Goal: Navigation & Orientation: Find specific page/section

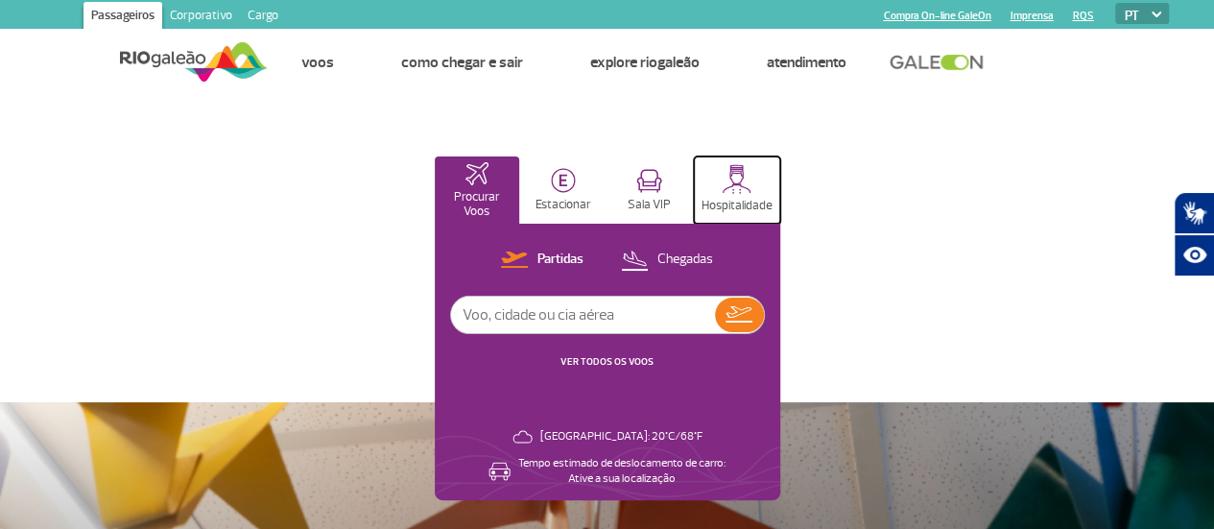
click at [780, 175] on button "Hospitalidade" at bounding box center [737, 189] width 86 height 67
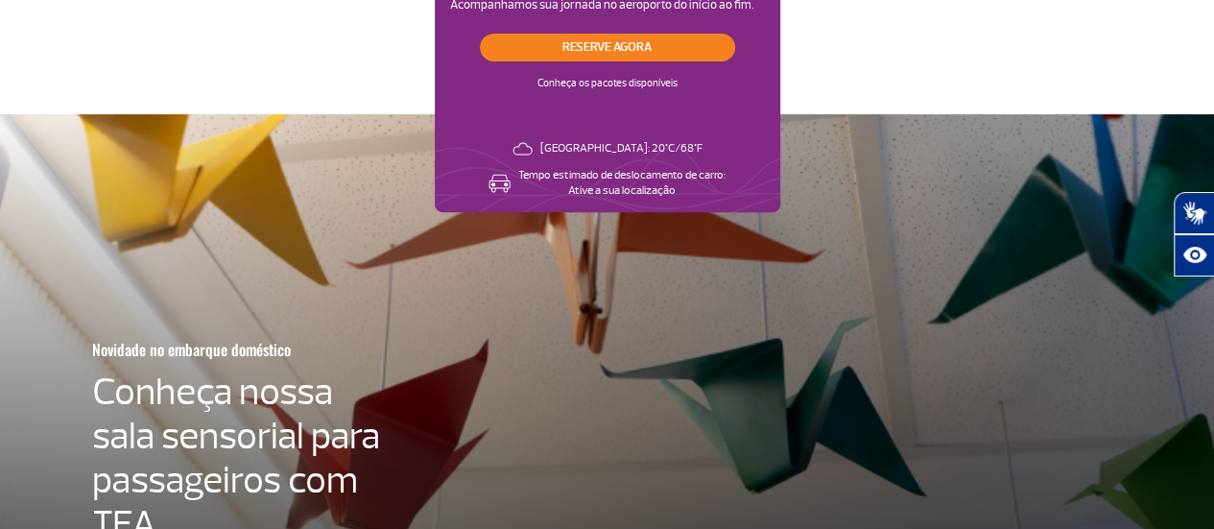
scroll to position [384, 0]
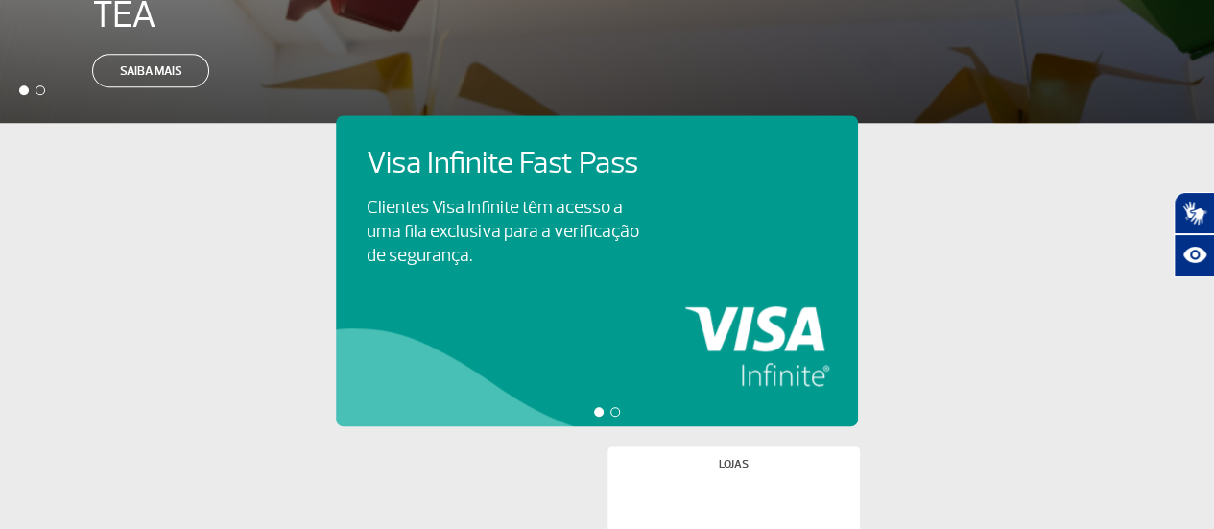
scroll to position [768, 0]
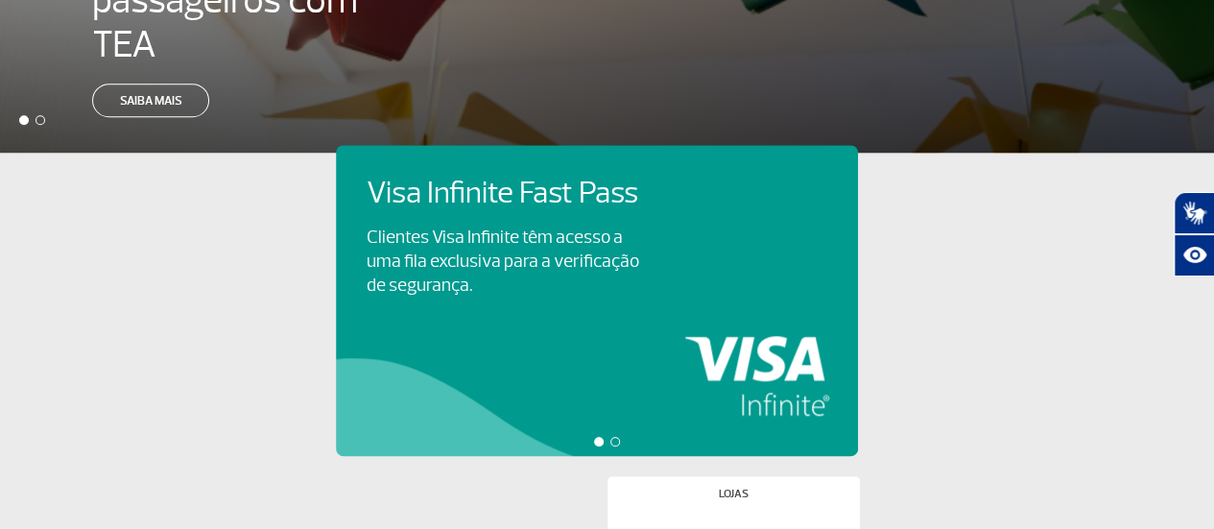
click at [0, 0] on img at bounding box center [0, 0] width 0 height 0
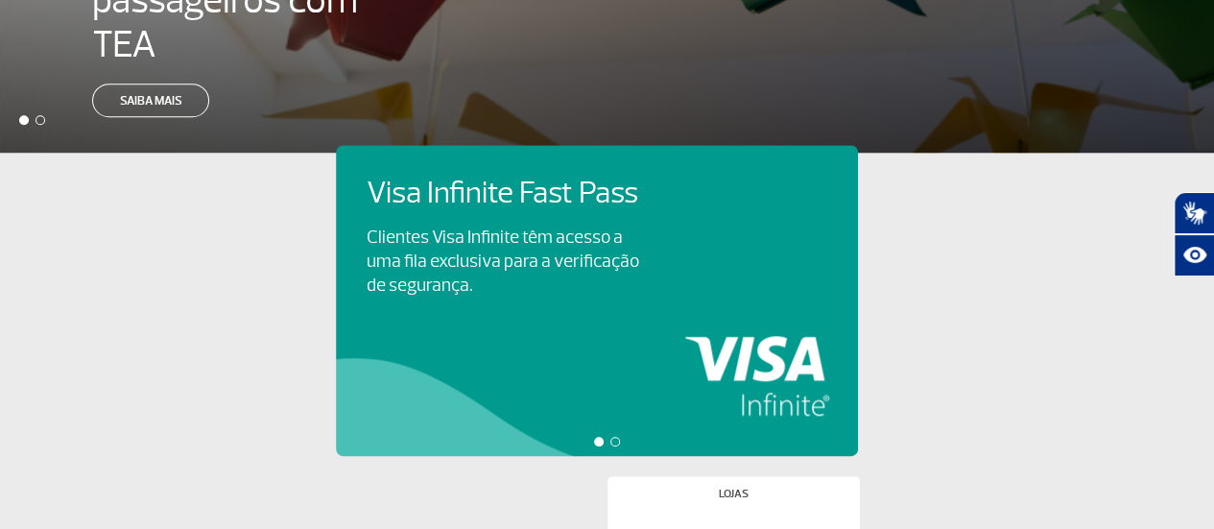
scroll to position [0, 815]
click at [0, 0] on img at bounding box center [0, 0] width 0 height 0
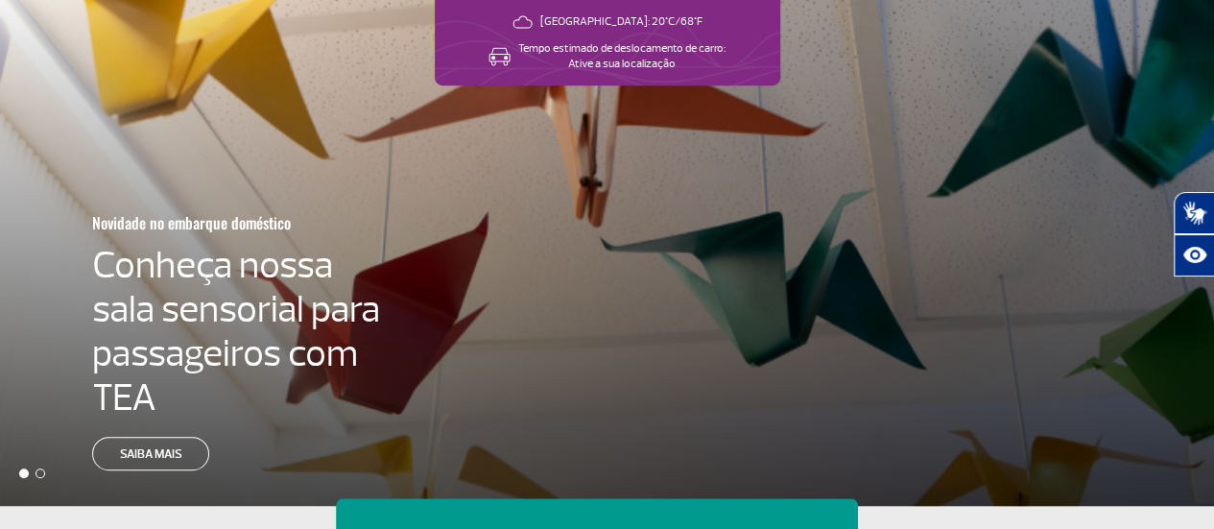
scroll to position [532, 0]
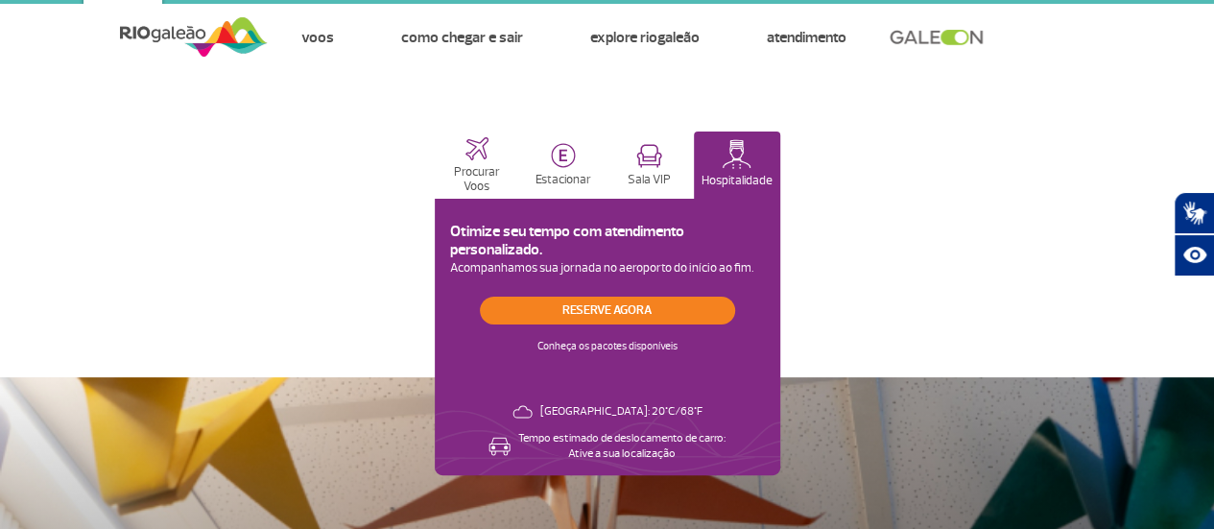
scroll to position [0, 0]
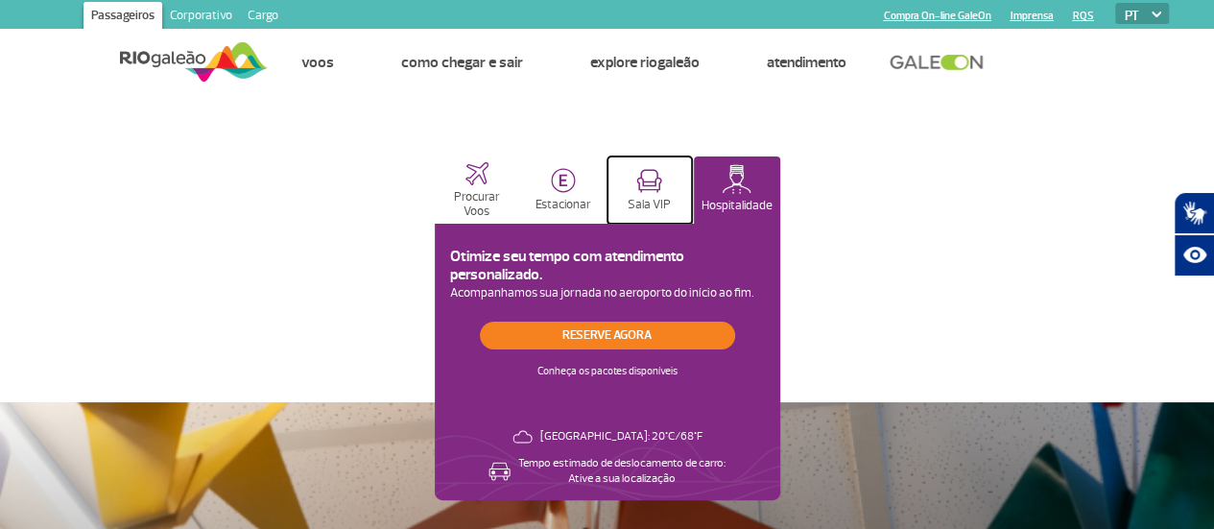
click at [662, 180] on img at bounding box center [649, 181] width 26 height 24
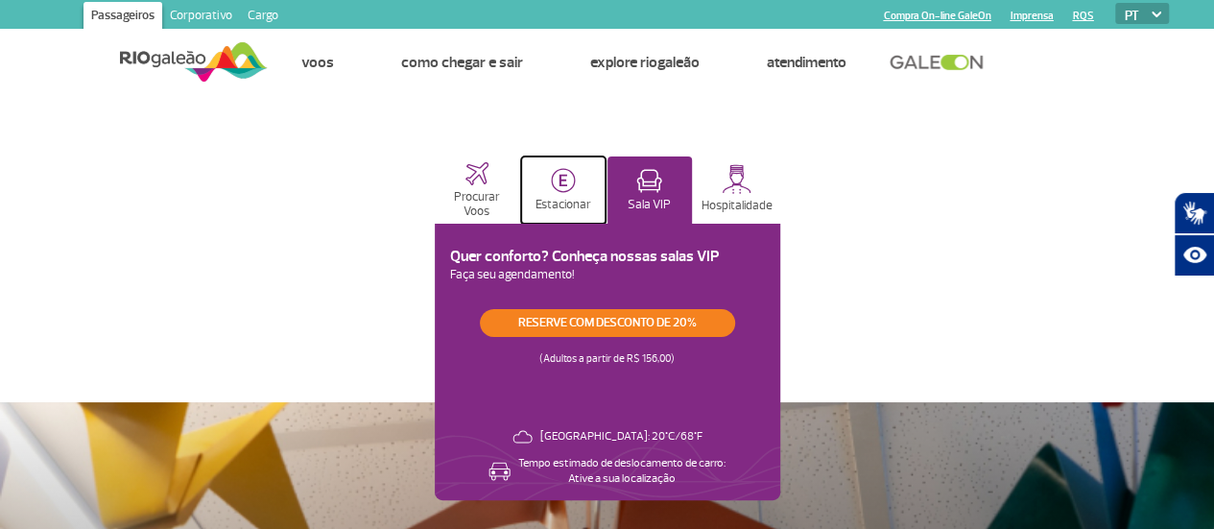
click at [576, 182] on img at bounding box center [563, 180] width 25 height 25
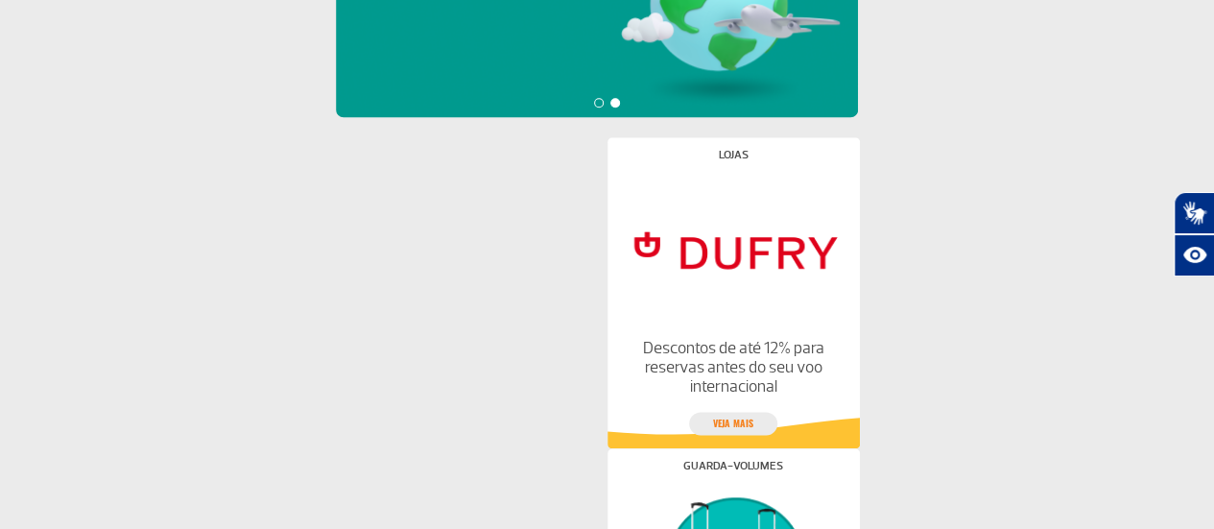
scroll to position [1108, 0]
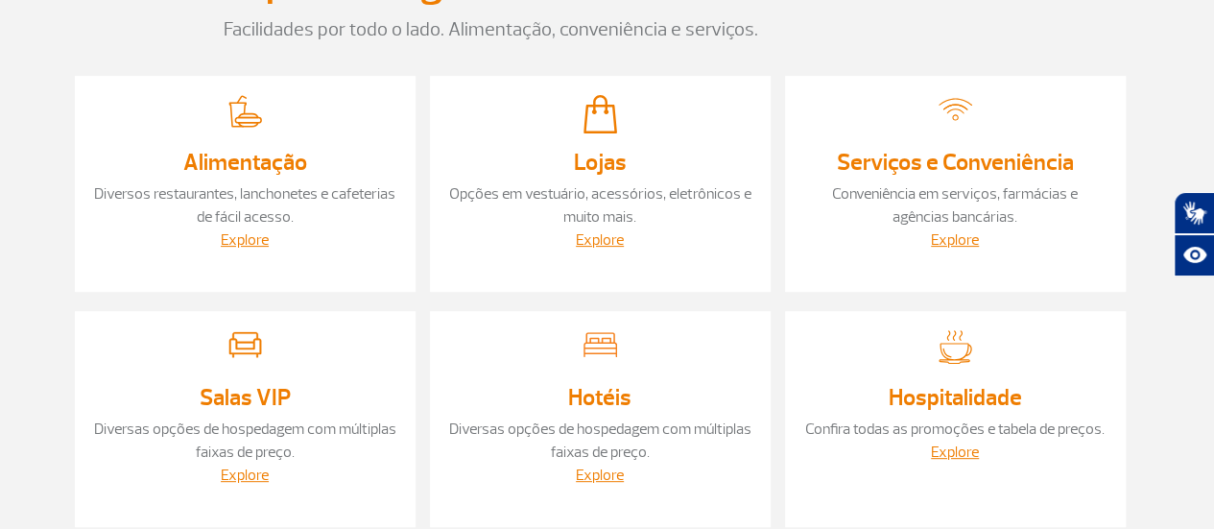
scroll to position [288, 0]
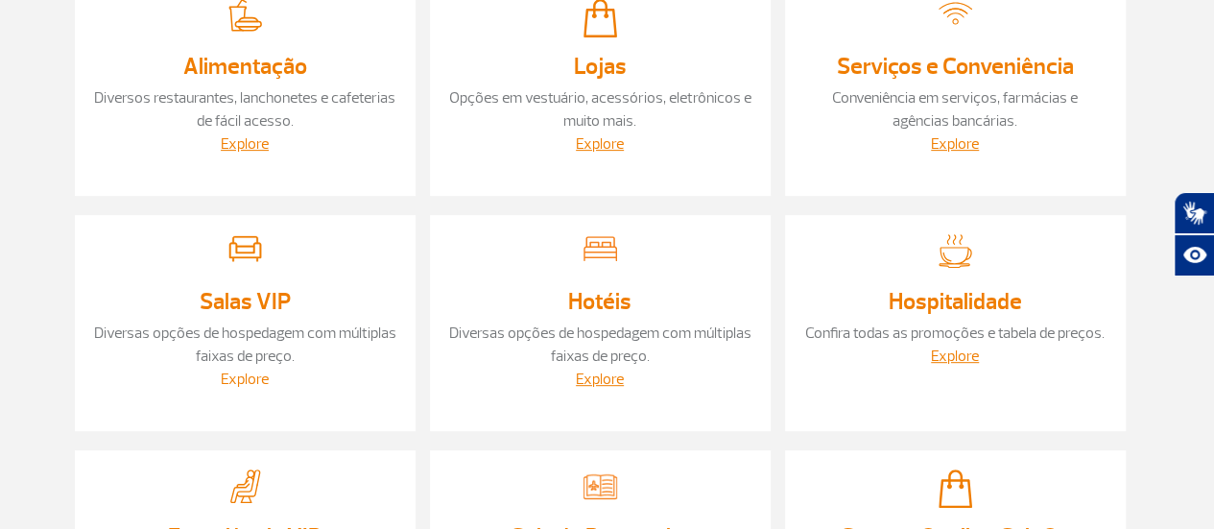
click at [248, 372] on link "Explore" at bounding box center [245, 379] width 48 height 19
